Goal: Task Accomplishment & Management: Manage account settings

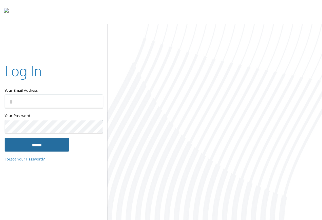
type input "**********"
click at [43, 144] on input "******" at bounding box center [37, 145] width 64 height 14
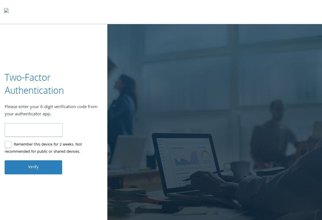
click at [7, 145] on label "Remember this device for 2 weeks. Not recommended for public or shared devices." at bounding box center [52, 148] width 94 height 14
click at [39, 129] on input "number" at bounding box center [34, 130] width 58 height 14
